Goal: Task Accomplishment & Management: Manage account settings

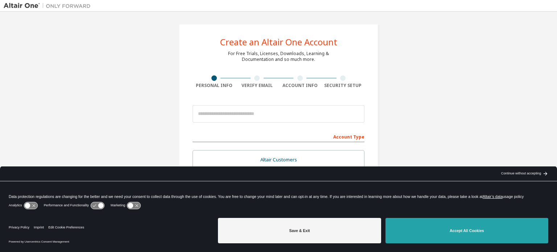
click at [451, 232] on button "Accept All Cookies" at bounding box center [466, 230] width 163 height 25
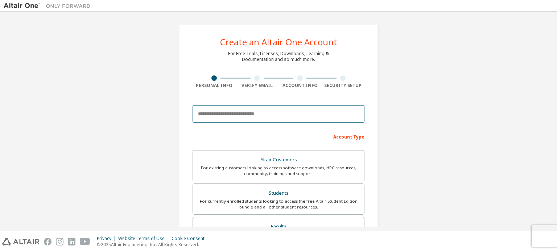
click at [251, 114] on input "email" at bounding box center [279, 113] width 172 height 17
type input "**********"
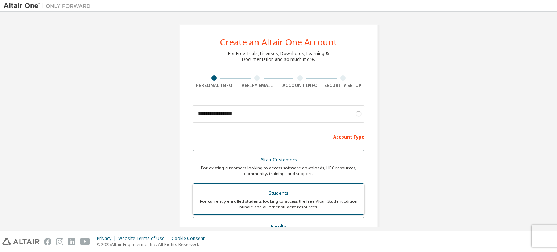
click at [282, 189] on div "Students" at bounding box center [278, 193] width 162 height 10
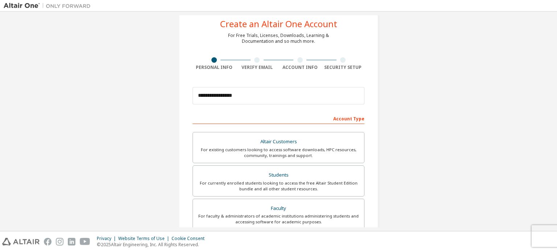
scroll to position [17, 0]
click at [308, 101] on input "**********" at bounding box center [279, 96] width 172 height 17
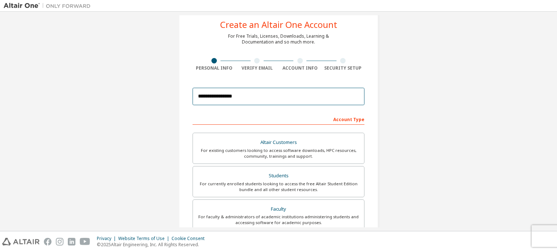
click at [308, 101] on input "**********" at bounding box center [279, 96] width 172 height 17
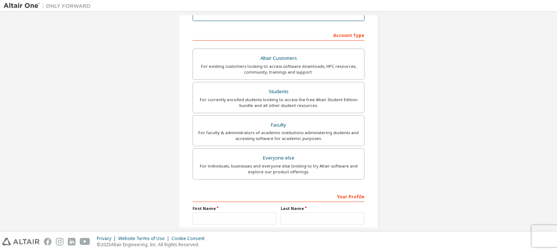
scroll to position [132, 0]
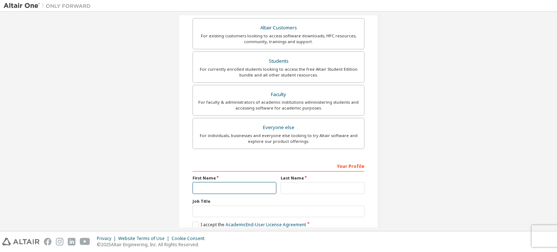
click at [245, 187] on input "text" at bounding box center [235, 188] width 84 height 12
type input "*"
type input "**********"
type input "*"
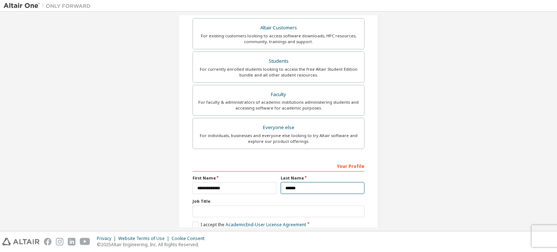
type input "******"
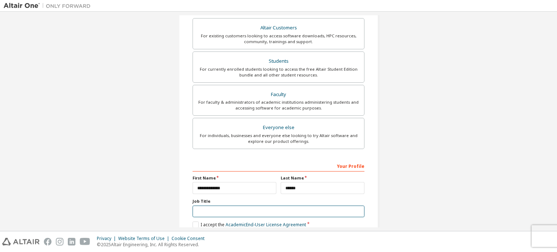
click at [226, 211] on input "text" at bounding box center [279, 212] width 172 height 12
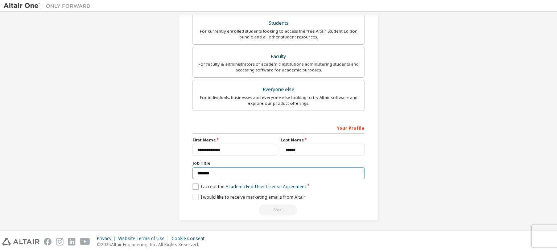
type input "*******"
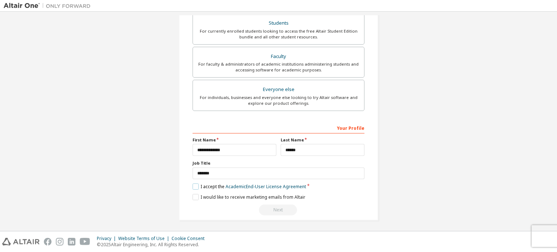
click at [195, 187] on label "I accept the Academic End-User License Agreement" at bounding box center [250, 186] width 114 height 6
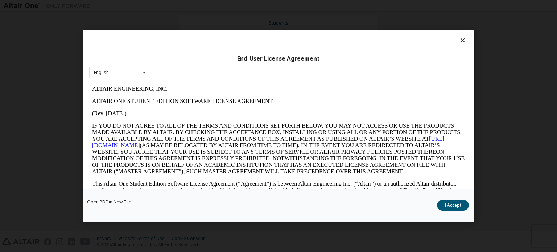
scroll to position [0, 0]
click at [450, 206] on button "I Accept" at bounding box center [453, 205] width 32 height 11
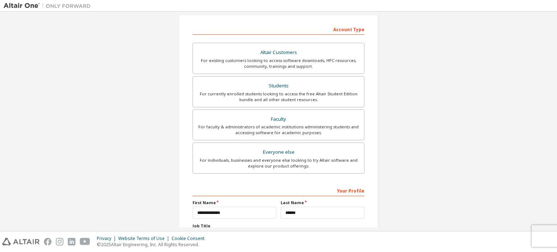
scroll to position [170, 0]
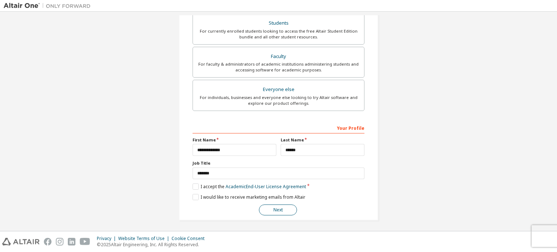
click at [276, 209] on button "Next" at bounding box center [278, 210] width 38 height 11
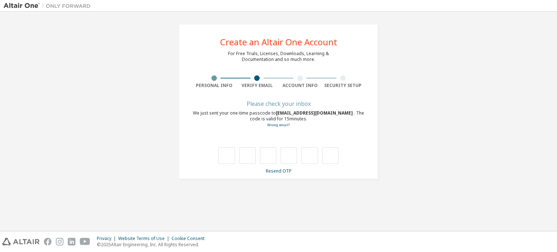
scroll to position [0, 0]
click at [276, 177] on div "**********" at bounding box center [278, 101] width 199 height 155
click at [281, 170] on link "Resend OTP" at bounding box center [279, 171] width 26 height 6
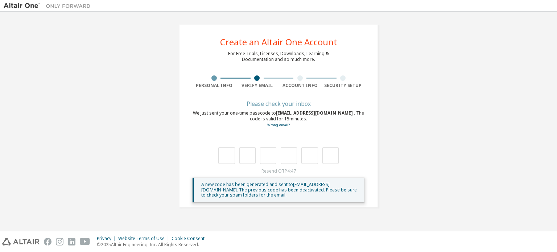
click at [284, 121] on div "We just sent your one-time passcode to Mo.sabbar@aui.ma . The code is valid for…" at bounding box center [279, 119] width 172 height 18
click at [287, 127] on link "Wrong email?" at bounding box center [278, 125] width 22 height 5
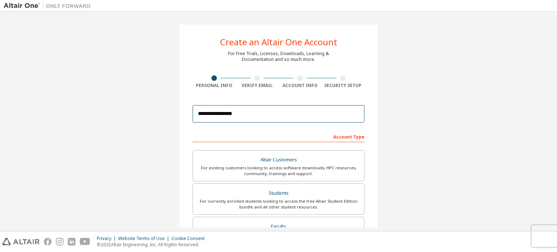
click at [247, 117] on input "**********" at bounding box center [279, 113] width 172 height 17
type input "**********"
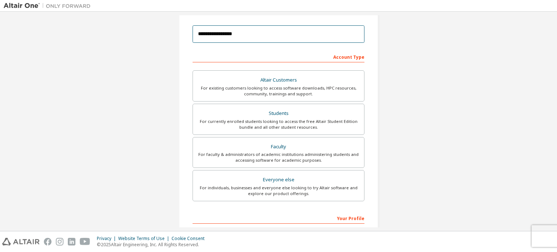
scroll to position [170, 0]
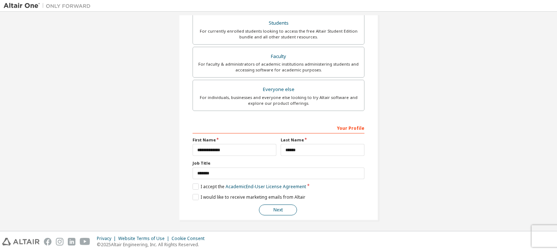
click at [284, 206] on button "Next" at bounding box center [278, 210] width 38 height 11
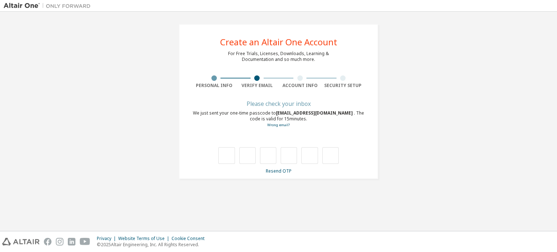
scroll to position [0, 0]
type input "*"
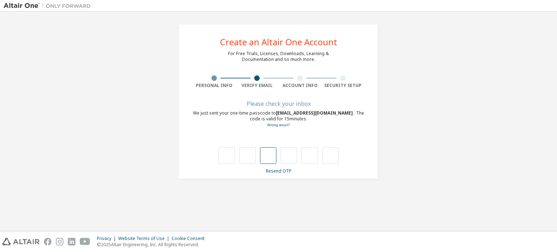
type input "*"
click at [231, 153] on input "text" at bounding box center [226, 155] width 16 height 17
type input "*"
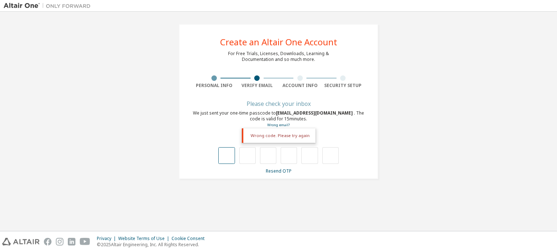
type input "*"
click at [356, 127] on div "We just sent your one-time passcode to mo.sabbar@aui.ma . The code is valid for…" at bounding box center [279, 119] width 172 height 18
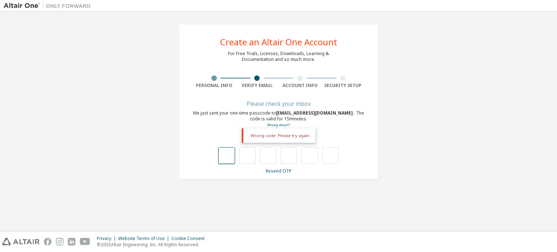
click at [229, 157] on input "text" at bounding box center [226, 155] width 16 height 17
type input "*"
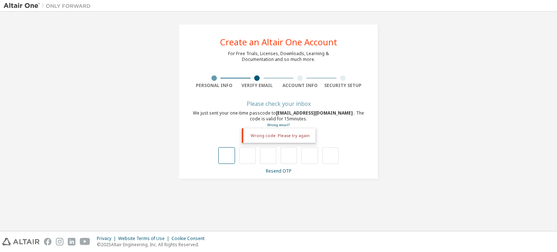
type input "*"
click at [273, 173] on link "Resend OTP" at bounding box center [279, 171] width 26 height 6
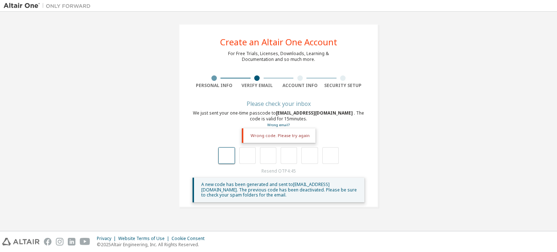
click at [229, 159] on input "text" at bounding box center [226, 155] width 16 height 17
type input "*"
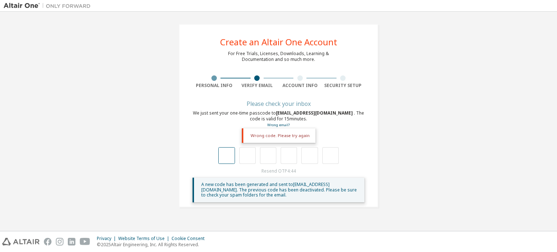
type input "*"
click at [231, 154] on input "text" at bounding box center [226, 155] width 16 height 17
type input "*"
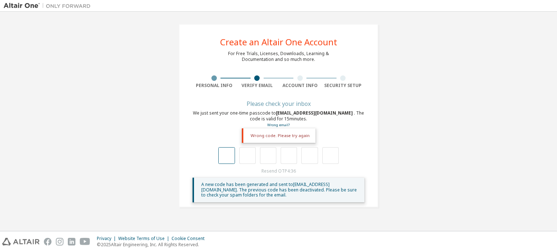
type input "*"
click at [235, 153] on input "text" at bounding box center [226, 155] width 16 height 17
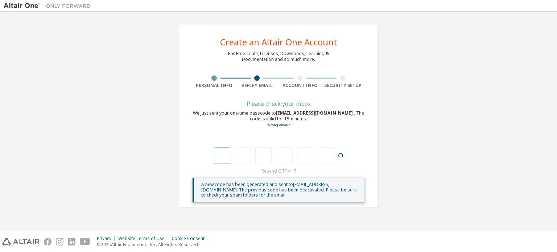
type input "*"
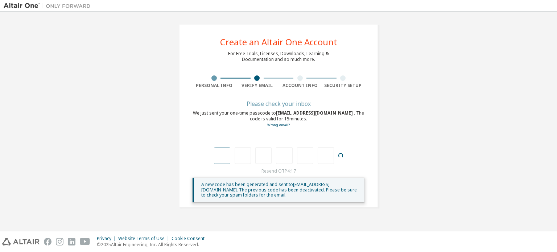
type input "*"
click at [283, 123] on link "Wrong email?" at bounding box center [278, 125] width 22 height 5
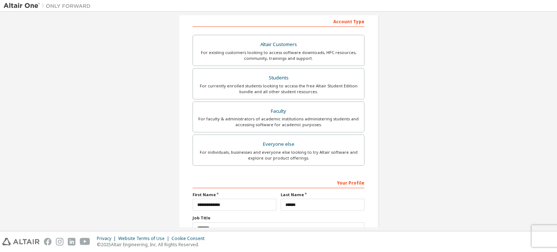
scroll to position [170, 0]
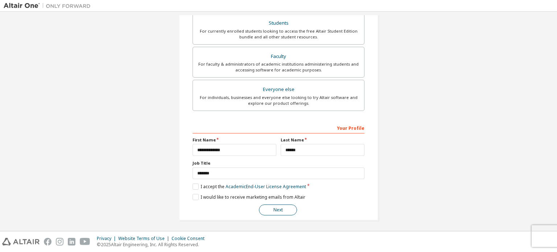
click at [279, 207] on button "Next" at bounding box center [278, 210] width 38 height 11
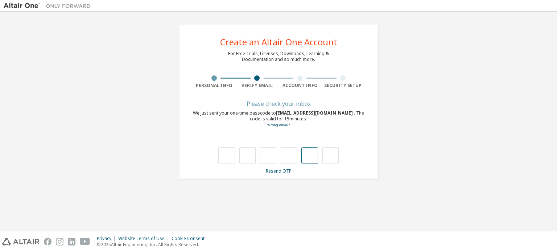
scroll to position [0, 0]
type input "*"
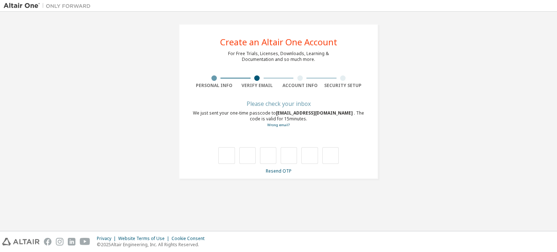
type input "*"
click at [230, 154] on input "text" at bounding box center [226, 155] width 16 height 17
click at [277, 169] on link "Resend OTP" at bounding box center [279, 171] width 26 height 6
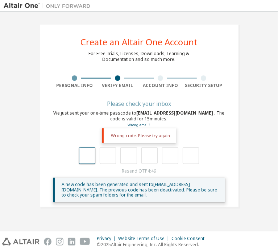
click at [84, 156] on input "text" at bounding box center [87, 155] width 16 height 17
type input "*"
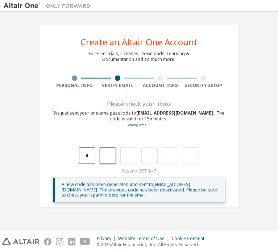
type input "*"
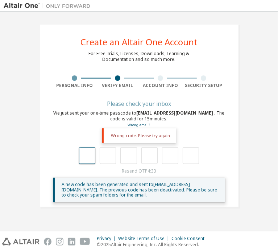
click at [88, 157] on input "text" at bounding box center [87, 155] width 16 height 17
type input "*"
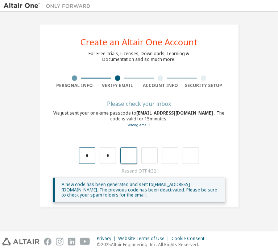
type input "*"
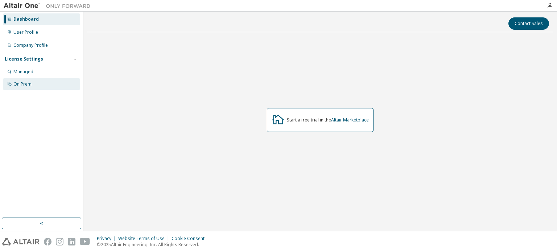
click at [26, 82] on div "On Prem" at bounding box center [22, 84] width 18 height 6
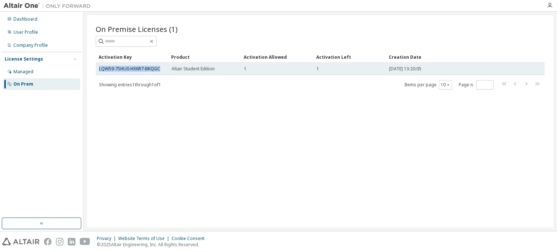
drag, startPoint x: 137, startPoint y: 71, endPoint x: 162, endPoint y: 71, distance: 25.4
click at [162, 71] on td "LQW59-7SHU0-HX6R7-BKQGC" at bounding box center [132, 69] width 73 height 12
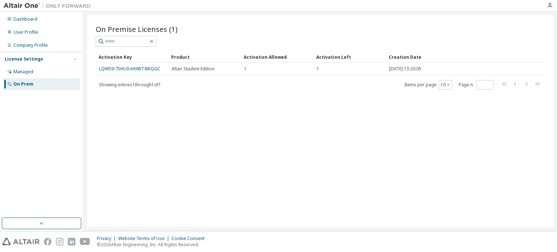
click at [41, 82] on div "On Prem" at bounding box center [41, 84] width 77 height 12
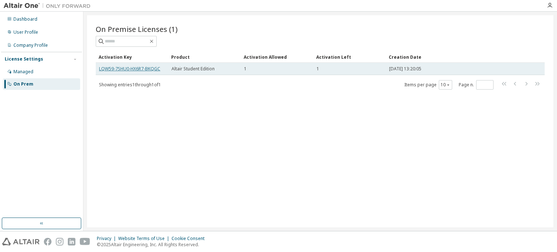
click at [150, 66] on link "LQW59-7SHU0-HX6R7-BKQGC" at bounding box center [129, 69] width 61 height 6
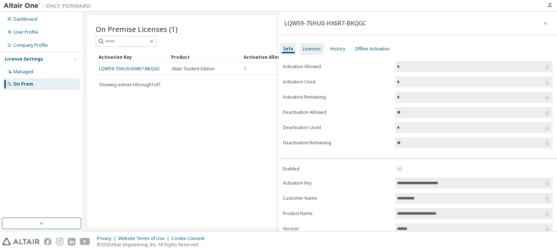
click at [306, 53] on div "Licenses" at bounding box center [312, 49] width 24 height 12
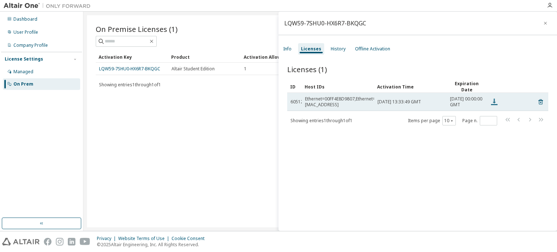
click at [495, 103] on icon at bounding box center [494, 102] width 9 height 9
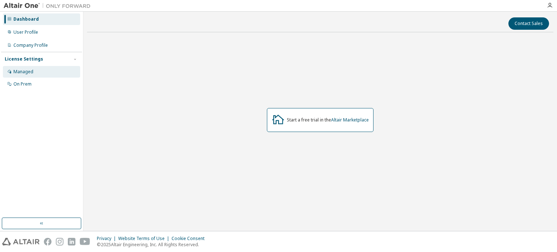
click at [28, 69] on div "Managed" at bounding box center [23, 72] width 20 height 6
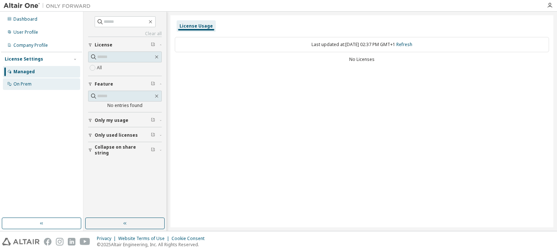
click at [42, 82] on div "On Prem" at bounding box center [41, 84] width 77 height 12
